Goal: Task Accomplishment & Management: Manage account settings

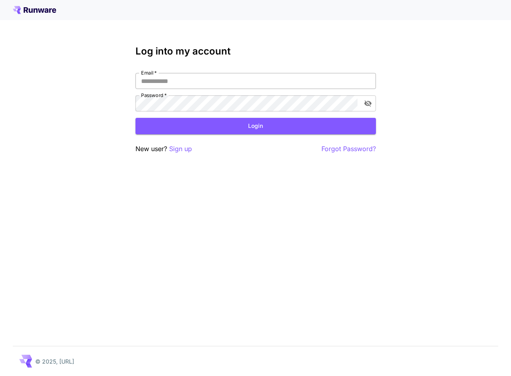
click at [260, 85] on input "Email   *" at bounding box center [255, 81] width 240 height 16
type input "**********"
click at [223, 124] on button "Login" at bounding box center [255, 126] width 240 height 16
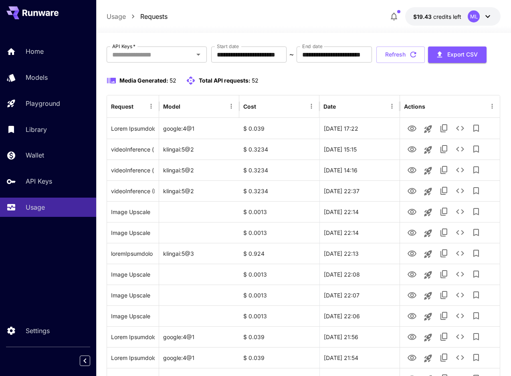
scroll to position [41, 0]
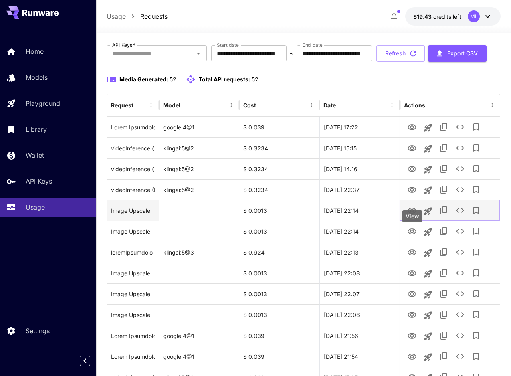
click at [410, 215] on icon "View" at bounding box center [412, 211] width 10 height 10
click at [368, 94] on div "Media Generated: 52 Total API requests: 52" at bounding box center [304, 83] width 394 height 19
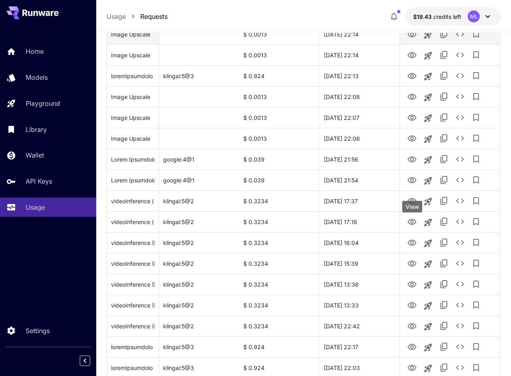
scroll to position [223, 0]
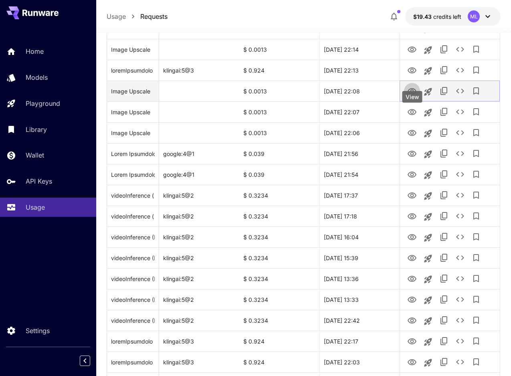
click at [409, 96] on icon "View" at bounding box center [412, 92] width 10 height 10
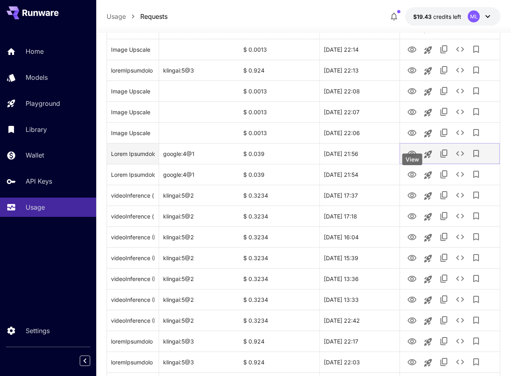
click at [411, 159] on icon "View" at bounding box center [412, 154] width 10 height 10
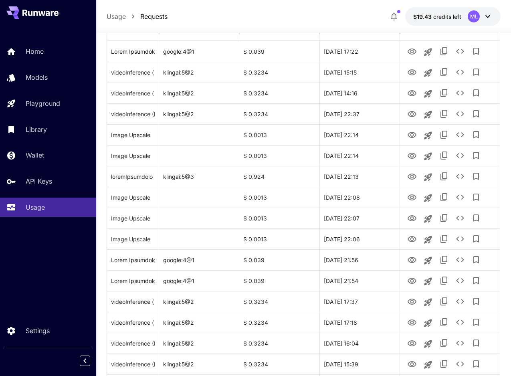
scroll to position [0, 0]
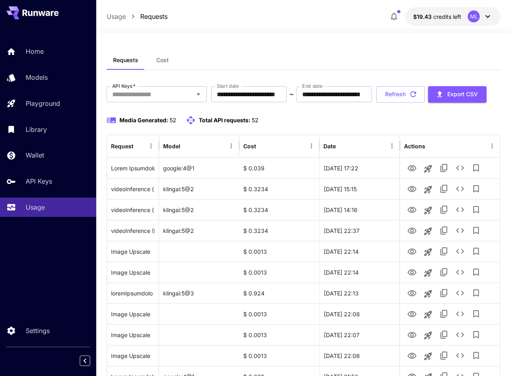
click at [391, 14] on icon "button" at bounding box center [394, 17] width 10 height 10
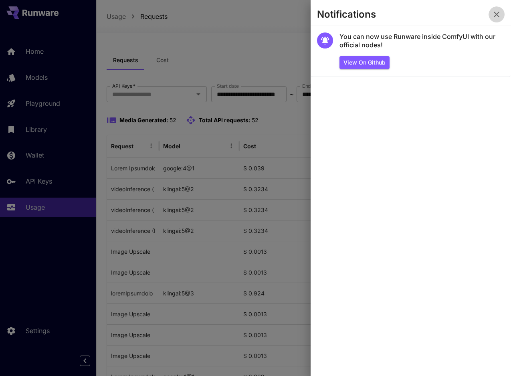
click at [498, 10] on icon "button" at bounding box center [496, 15] width 10 height 10
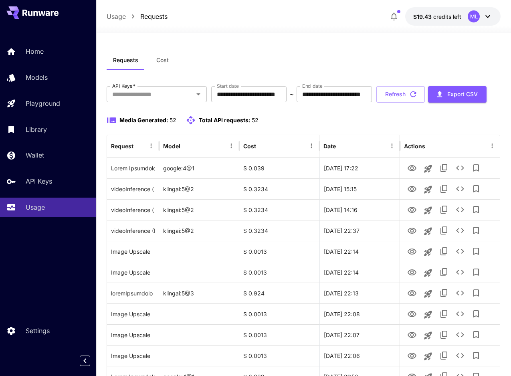
click at [392, 17] on icon "button" at bounding box center [393, 17] width 6 height 8
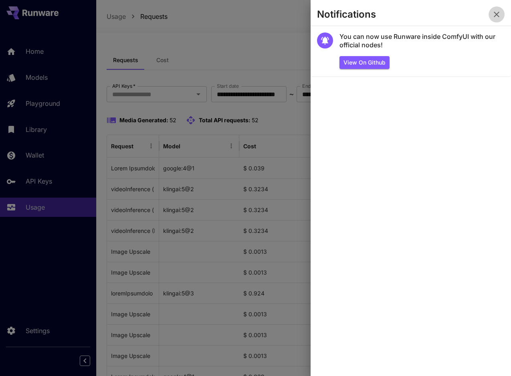
click at [499, 10] on icon "button" at bounding box center [496, 15] width 10 height 10
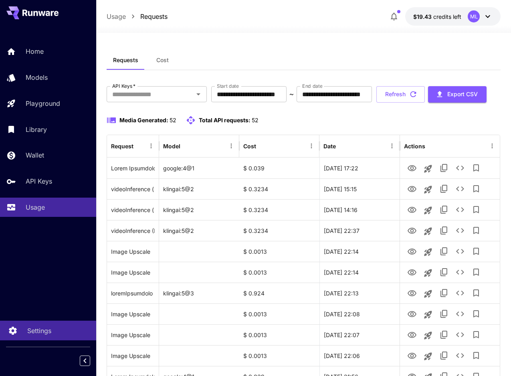
click at [42, 328] on p "Settings" at bounding box center [39, 331] width 24 height 10
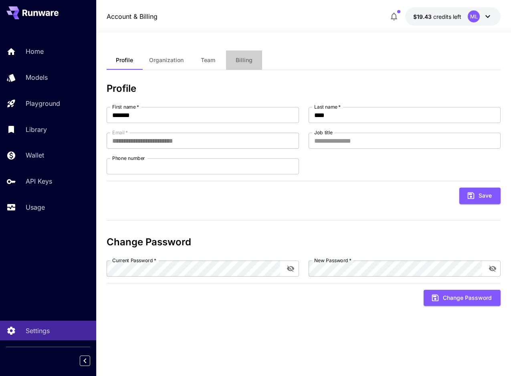
click at [244, 61] on span "Billing" at bounding box center [243, 59] width 17 height 7
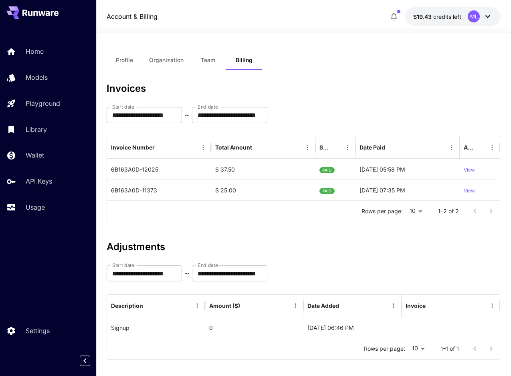
scroll to position [8, 0]
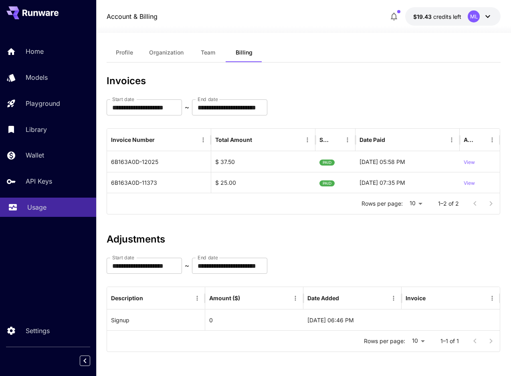
click at [67, 209] on div "Usage" at bounding box center [58, 207] width 62 height 10
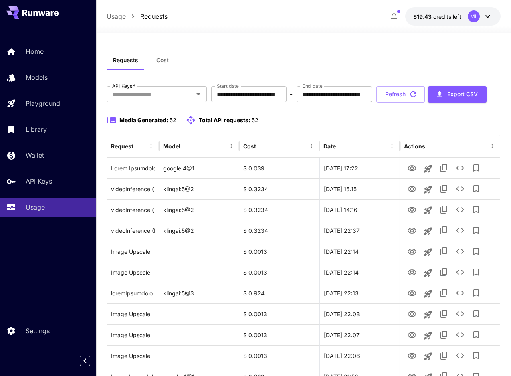
click at [485, 13] on icon at bounding box center [488, 17] width 10 height 10
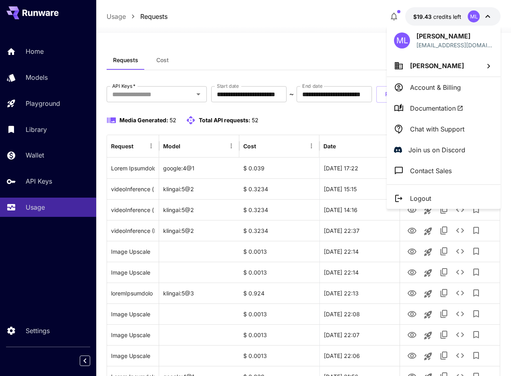
click at [301, 141] on div at bounding box center [255, 188] width 511 height 376
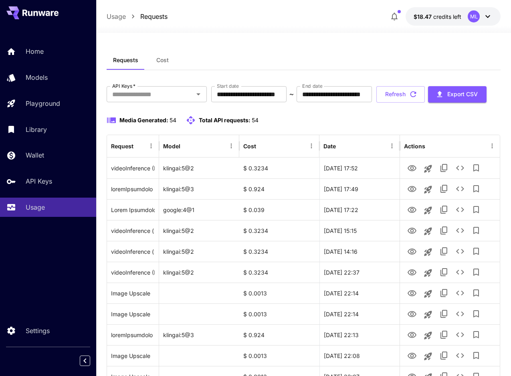
scroll to position [4, 0]
